Goal: Task Accomplishment & Management: Use online tool/utility

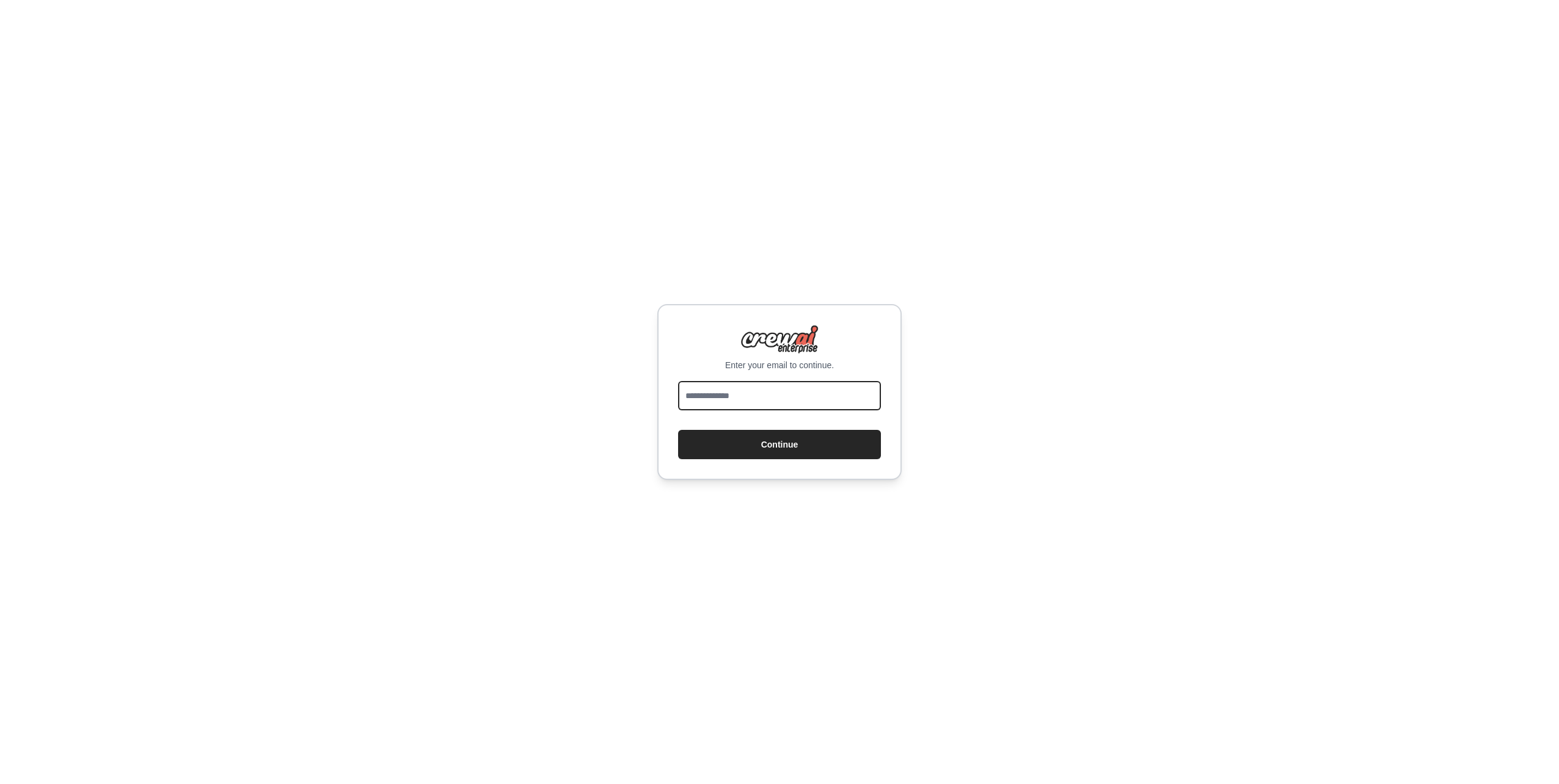
click at [815, 394] on input "email" at bounding box center [779, 395] width 203 height 29
click at [756, 396] on input "email" at bounding box center [779, 395] width 203 height 29
type input "**********"
click at [757, 447] on button "Continue" at bounding box center [779, 444] width 203 height 29
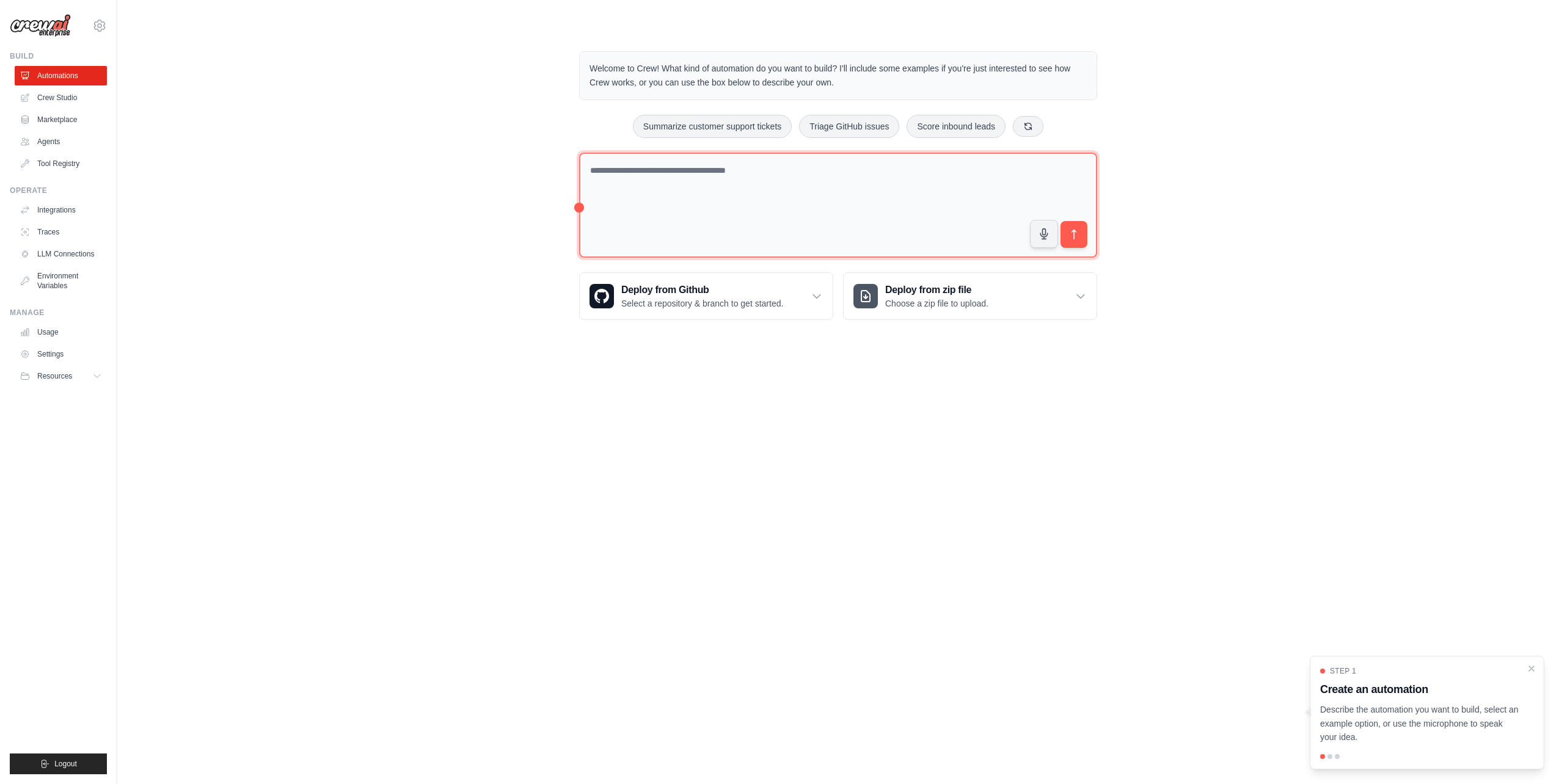
click at [794, 174] on textarea at bounding box center [838, 205] width 518 height 106
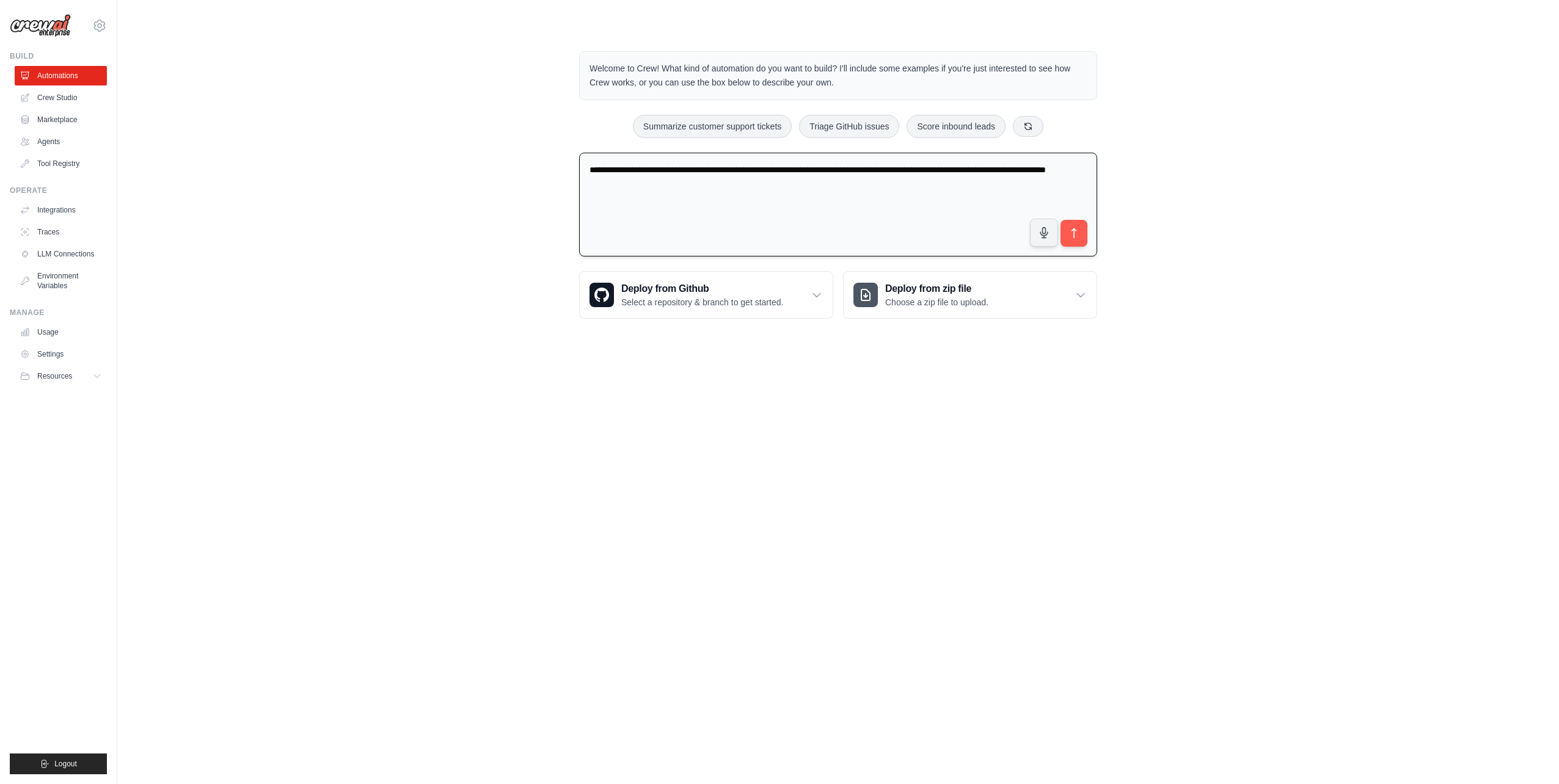
type textarea "**********"
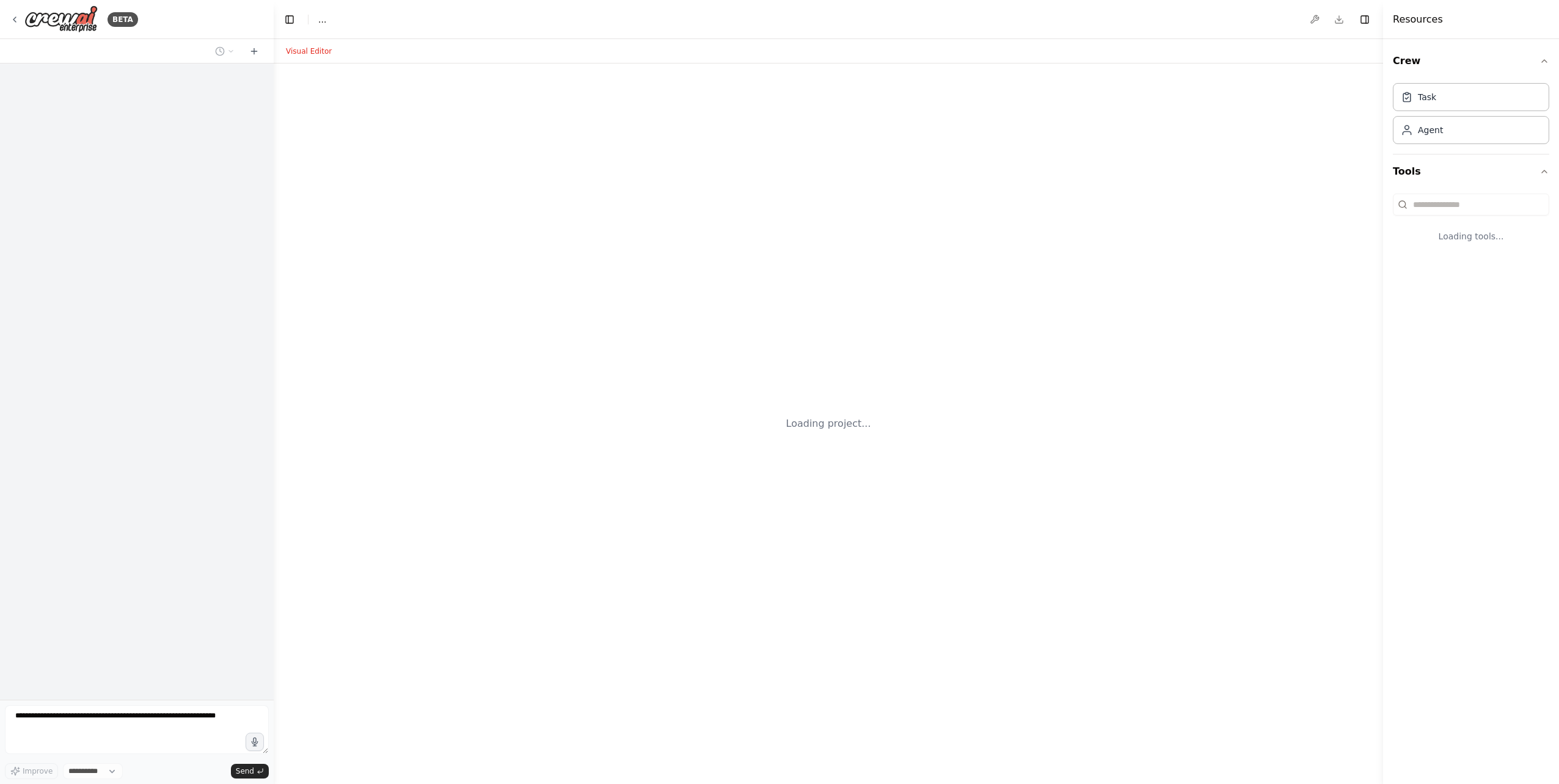
select select "****"
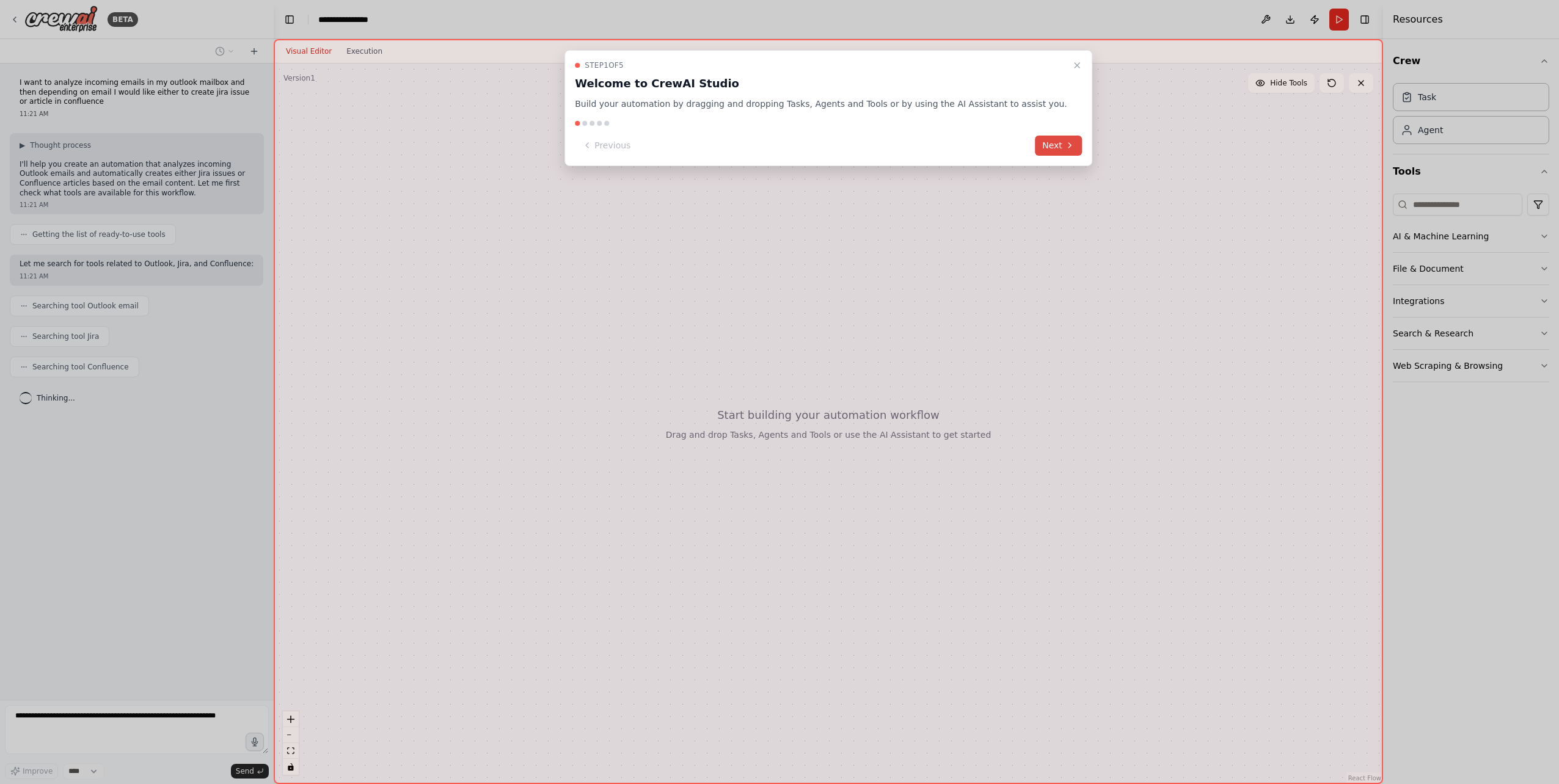
click at [1035, 147] on button "Next" at bounding box center [1058, 146] width 47 height 20
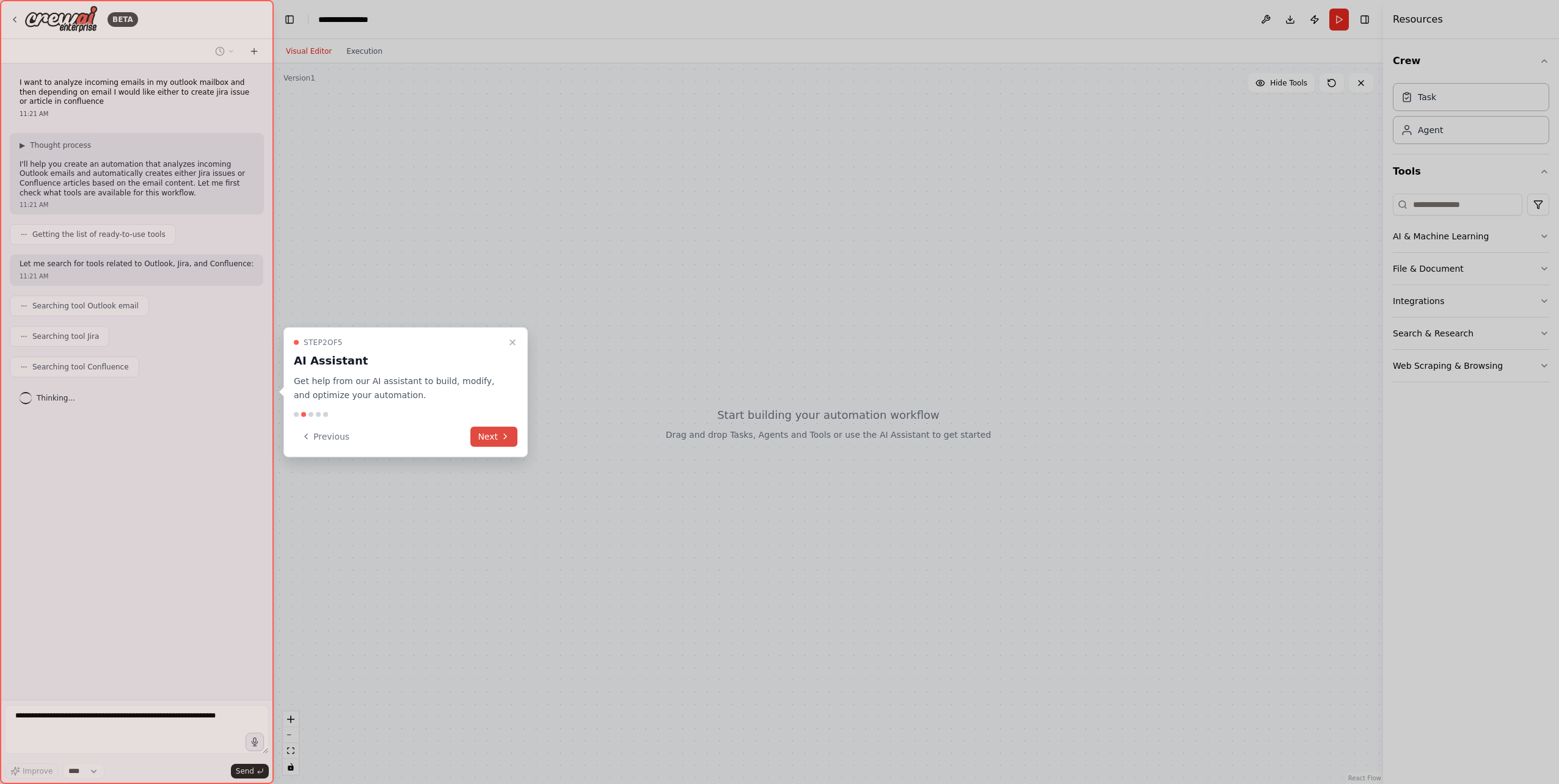
click at [495, 439] on button "Next" at bounding box center [494, 436] width 47 height 20
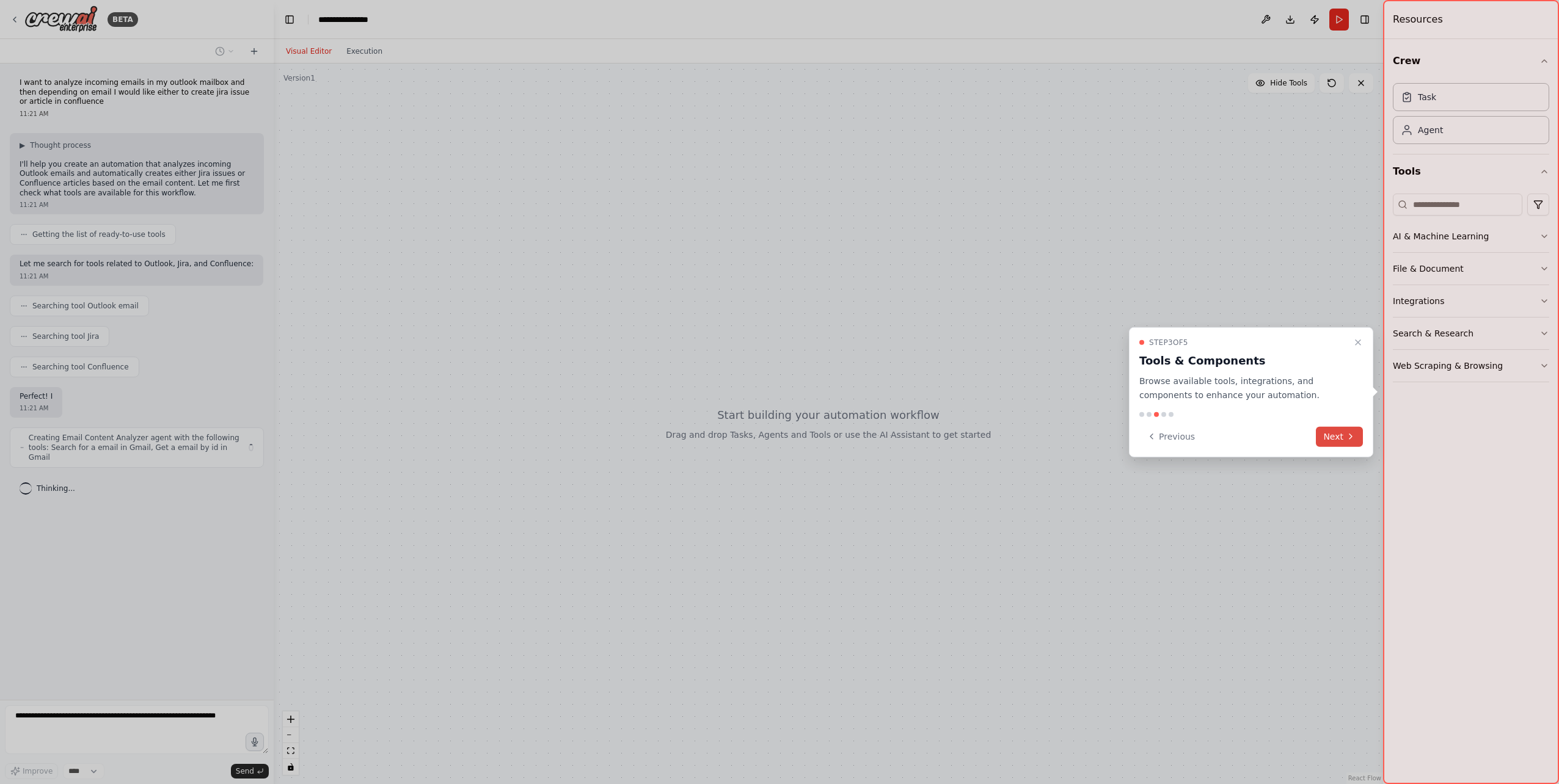
click at [1331, 435] on button "Next" at bounding box center [1339, 436] width 47 height 20
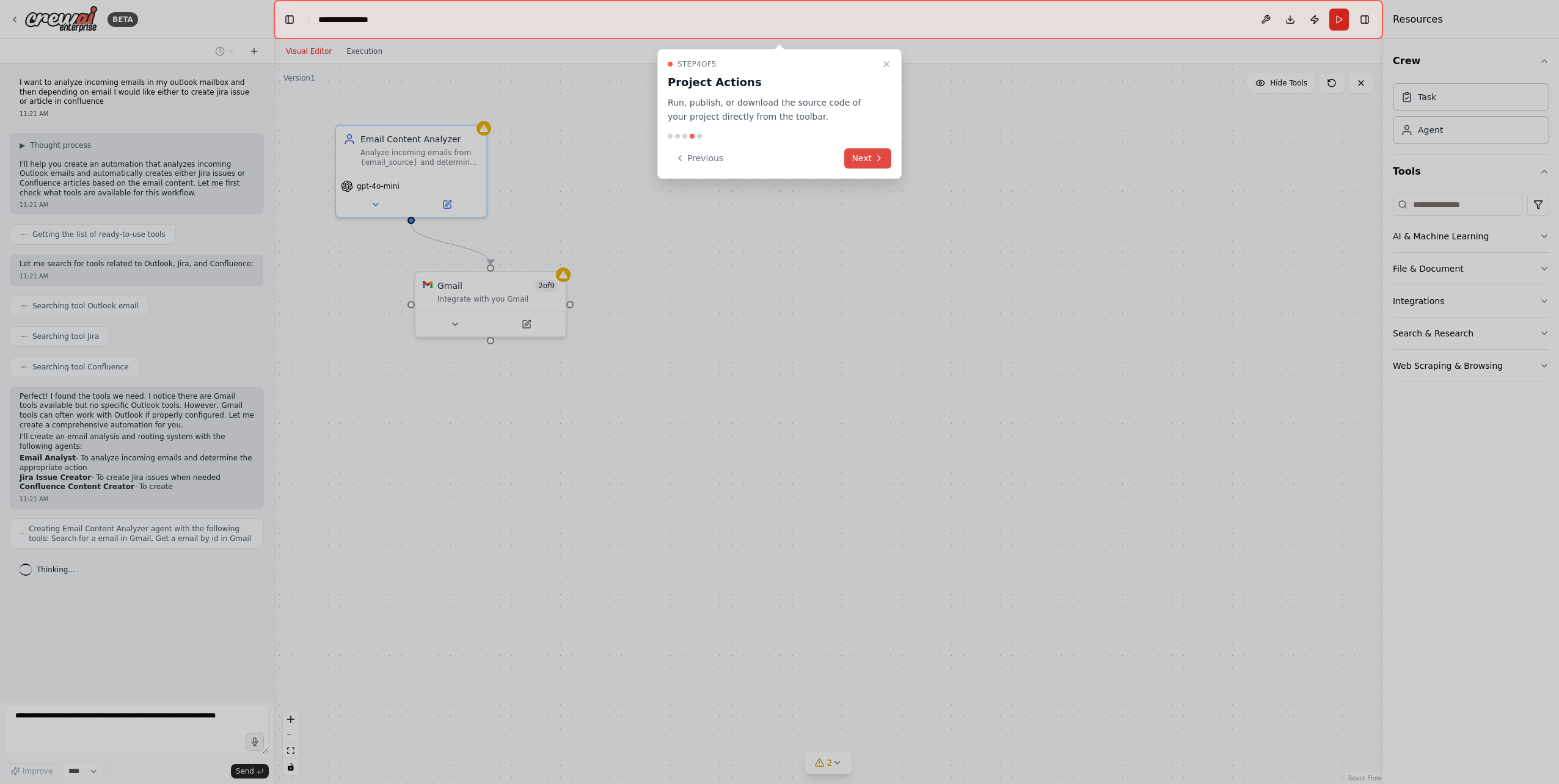
click at [876, 151] on button "Next" at bounding box center [867, 158] width 47 height 20
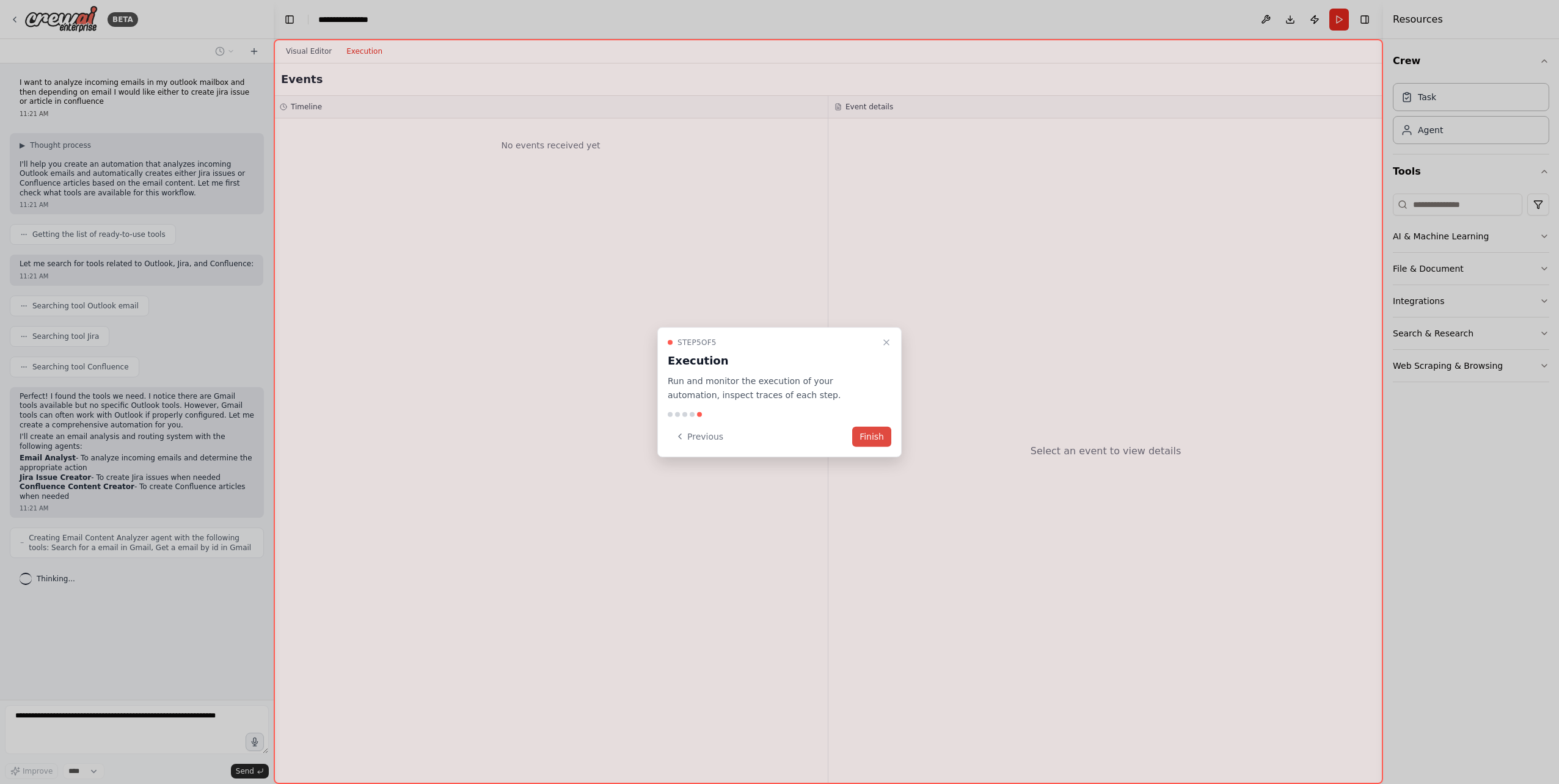
click at [870, 437] on button "Finish" at bounding box center [872, 436] width 39 height 20
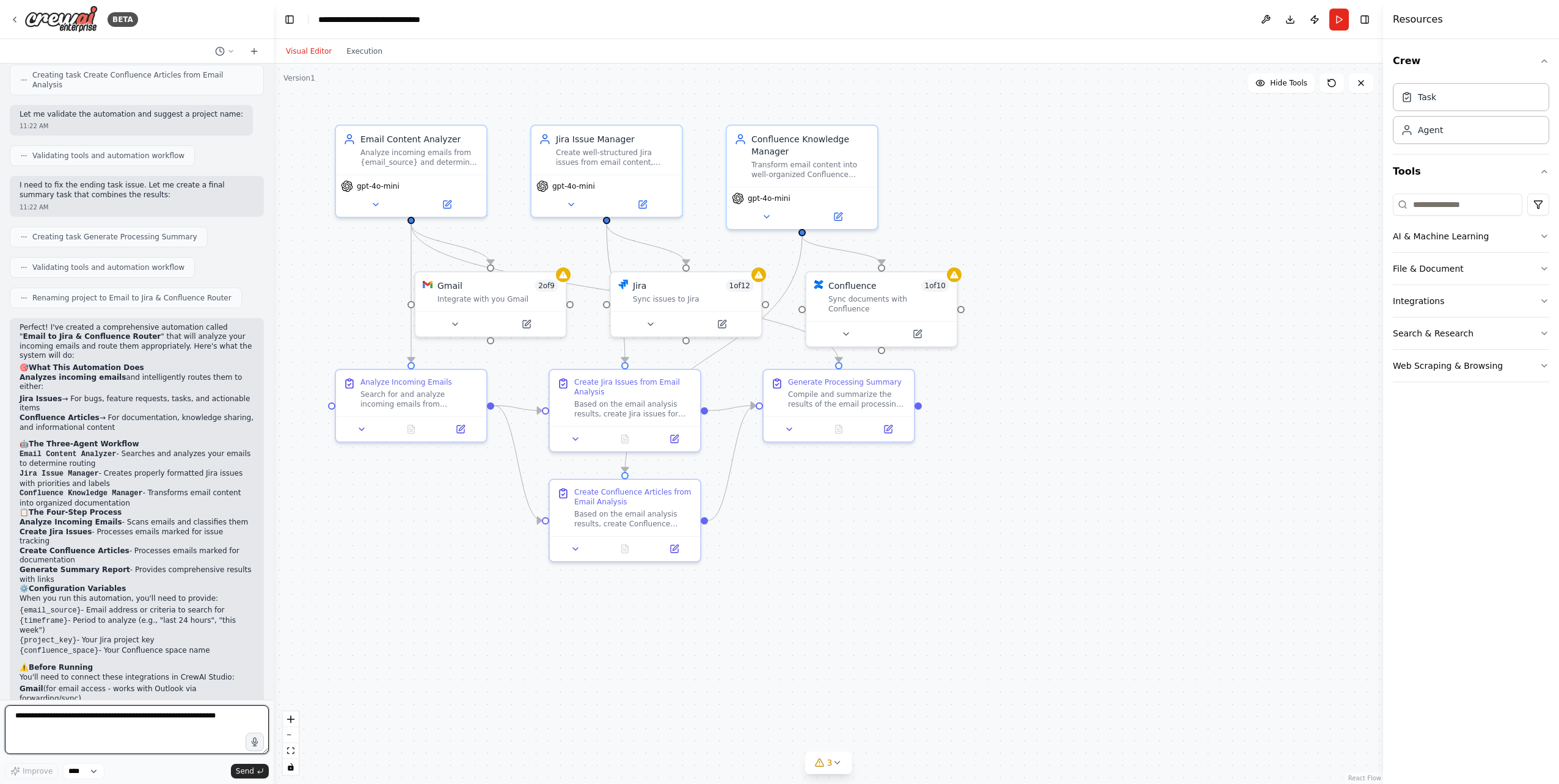
scroll to position [695, 0]
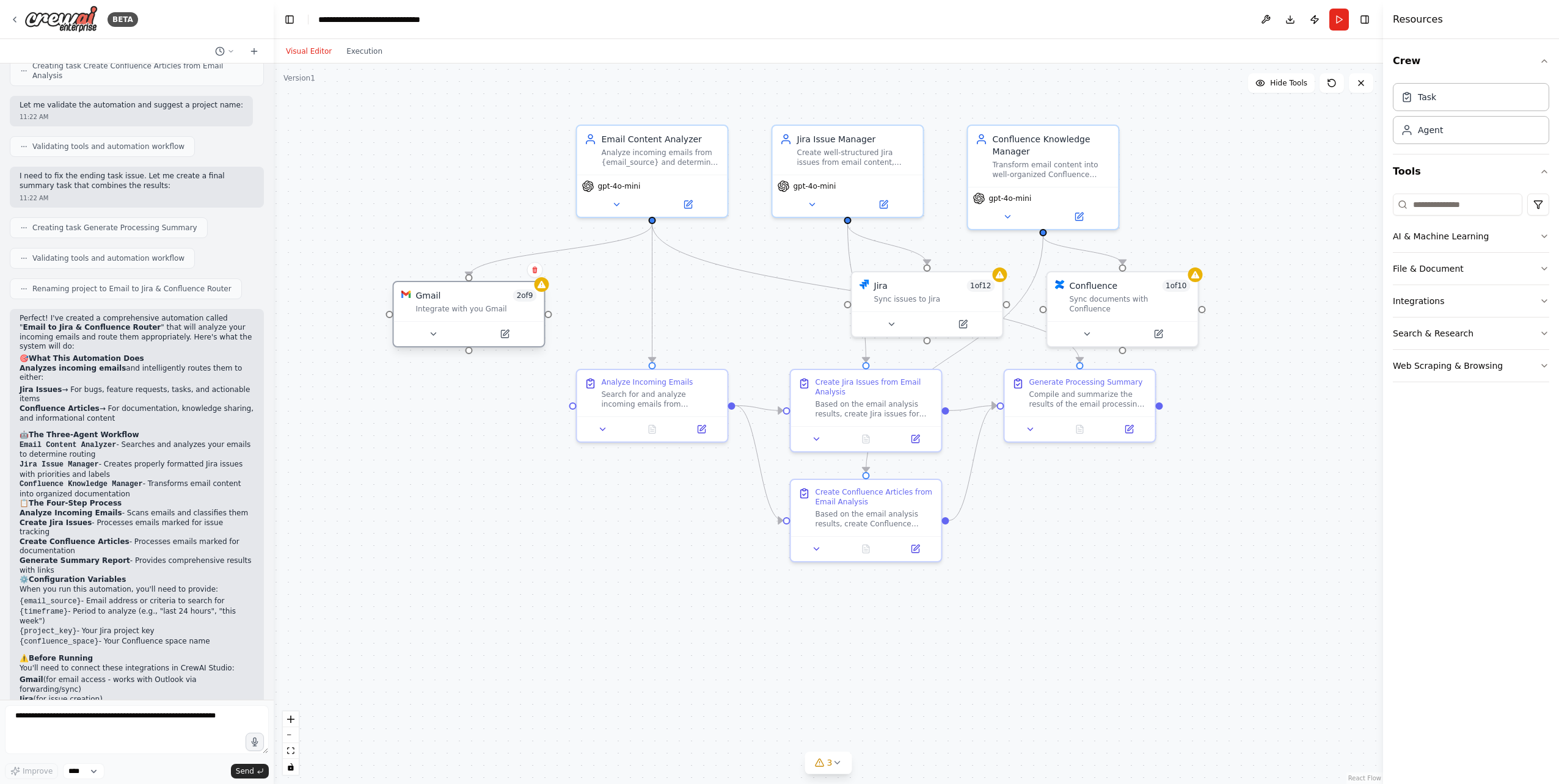
drag, startPoint x: 475, startPoint y: 296, endPoint x: 448, endPoint y: 310, distance: 30.4
click at [448, 310] on div "Integrate with you Gmail" at bounding box center [476, 309] width 121 height 10
click at [367, 53] on button "Execution" at bounding box center [364, 51] width 51 height 14
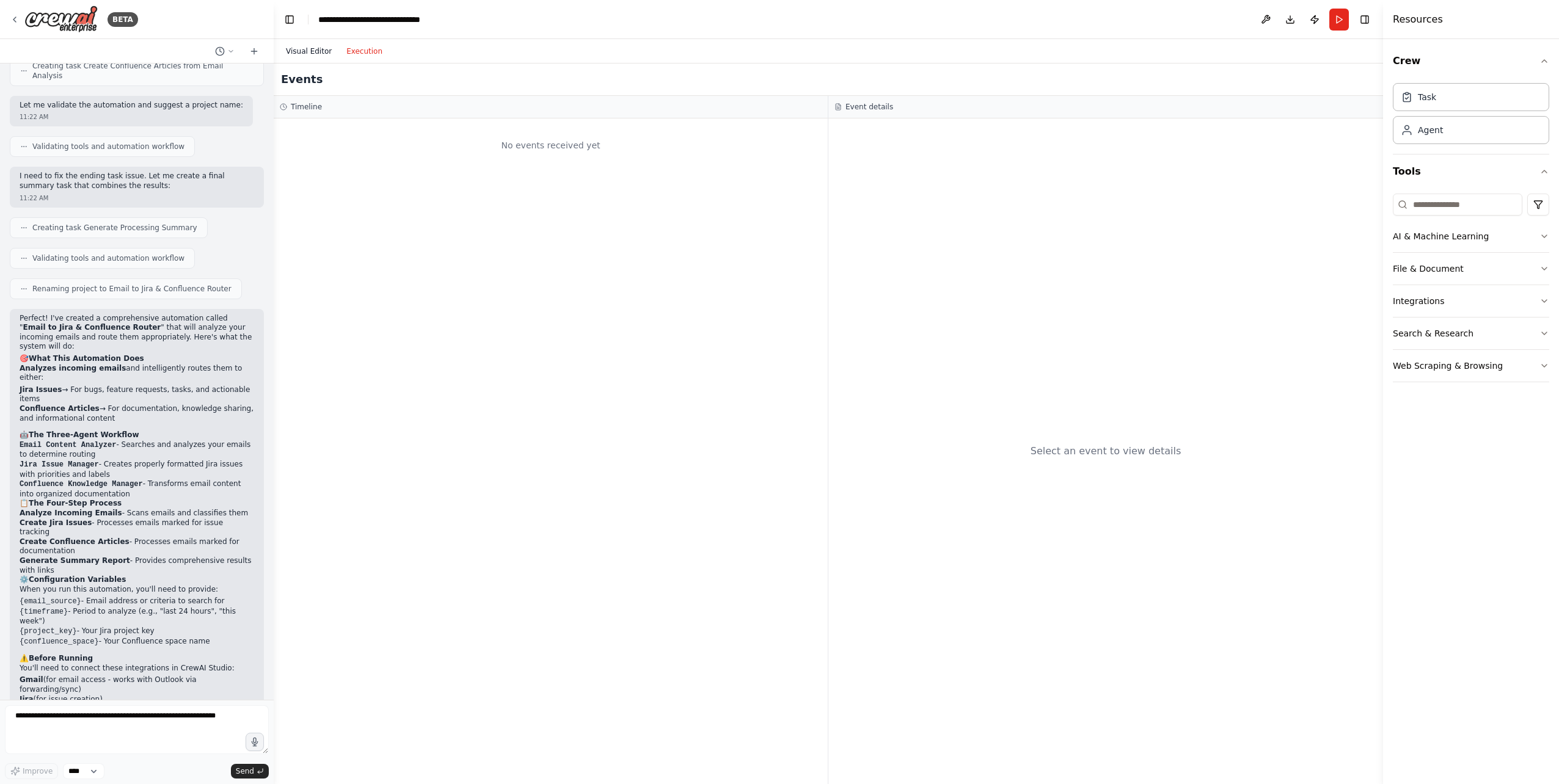
click at [307, 53] on button "Visual Editor" at bounding box center [309, 51] width 60 height 14
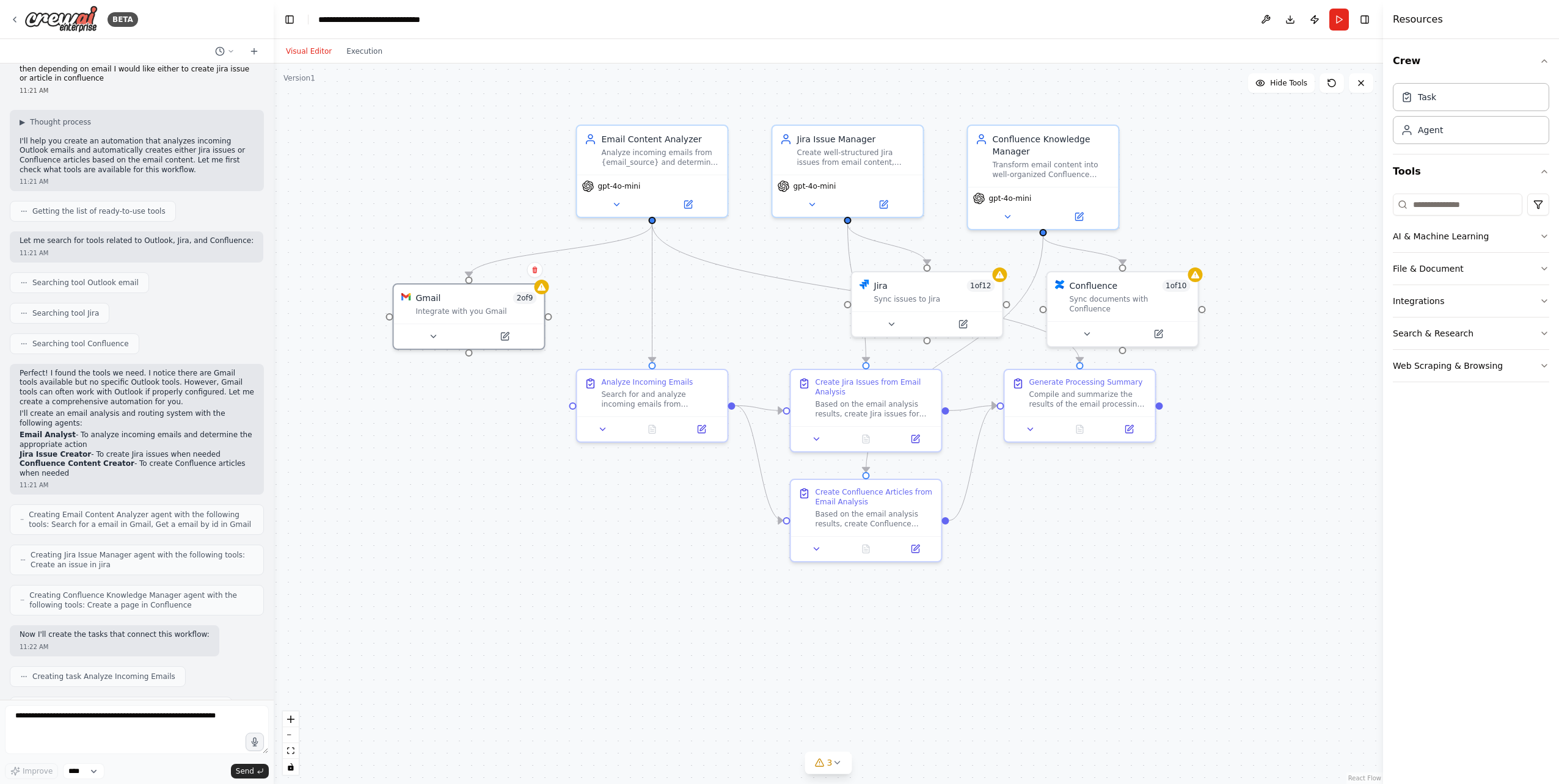
scroll to position [0, 0]
